Goal: Information Seeking & Learning: Learn about a topic

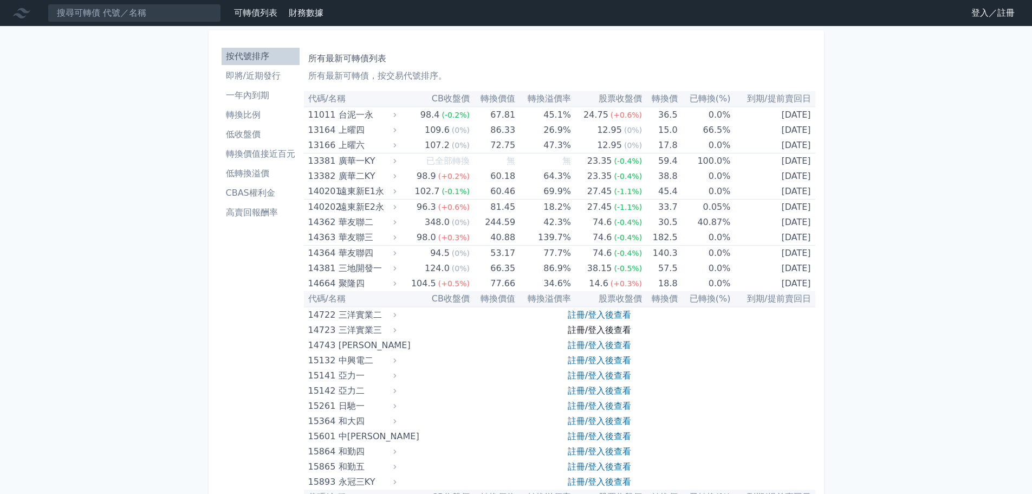
click at [581, 334] on link "註冊/登入後查看" at bounding box center [599, 330] width 63 height 10
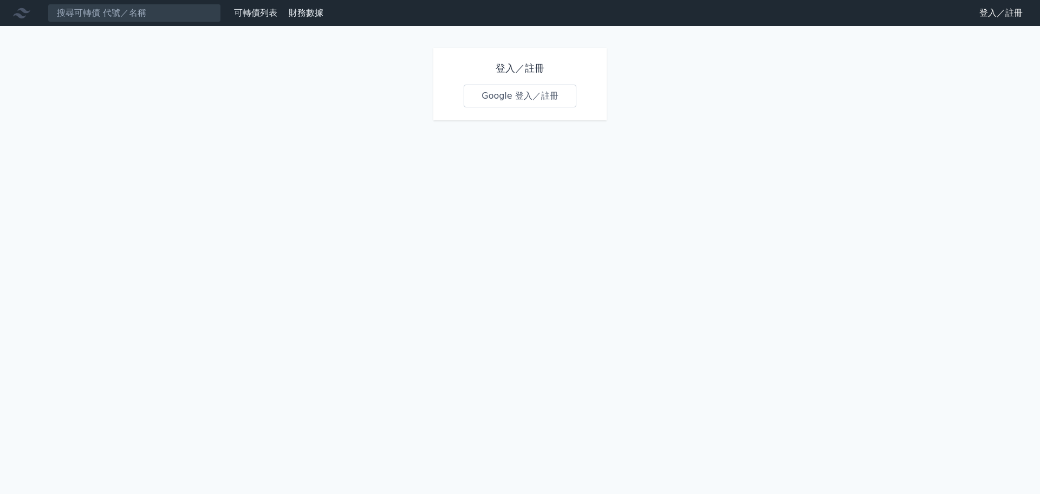
click at [499, 102] on link "Google 登入／註冊" at bounding box center [520, 96] width 113 height 23
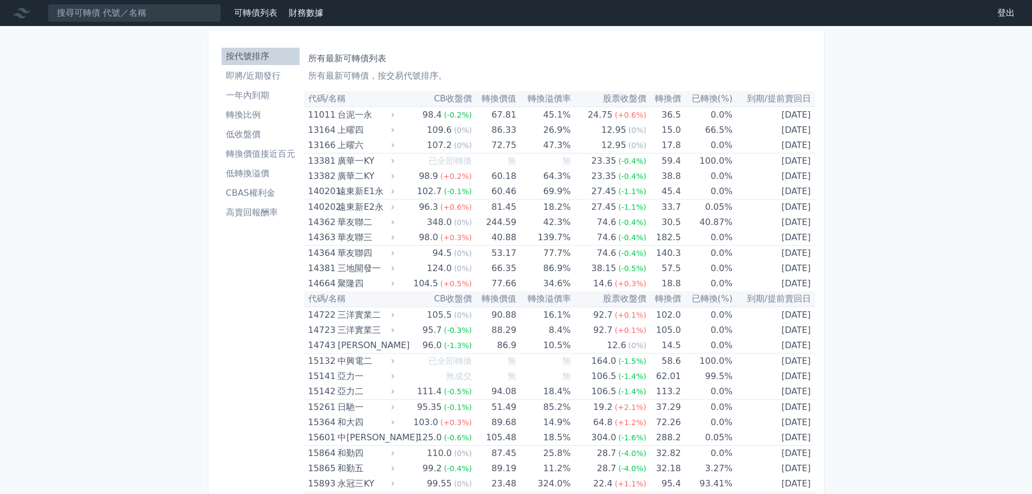
click at [265, 197] on li "CBAS權利金" at bounding box center [261, 192] width 78 height 13
